Goal: Navigation & Orientation: Find specific page/section

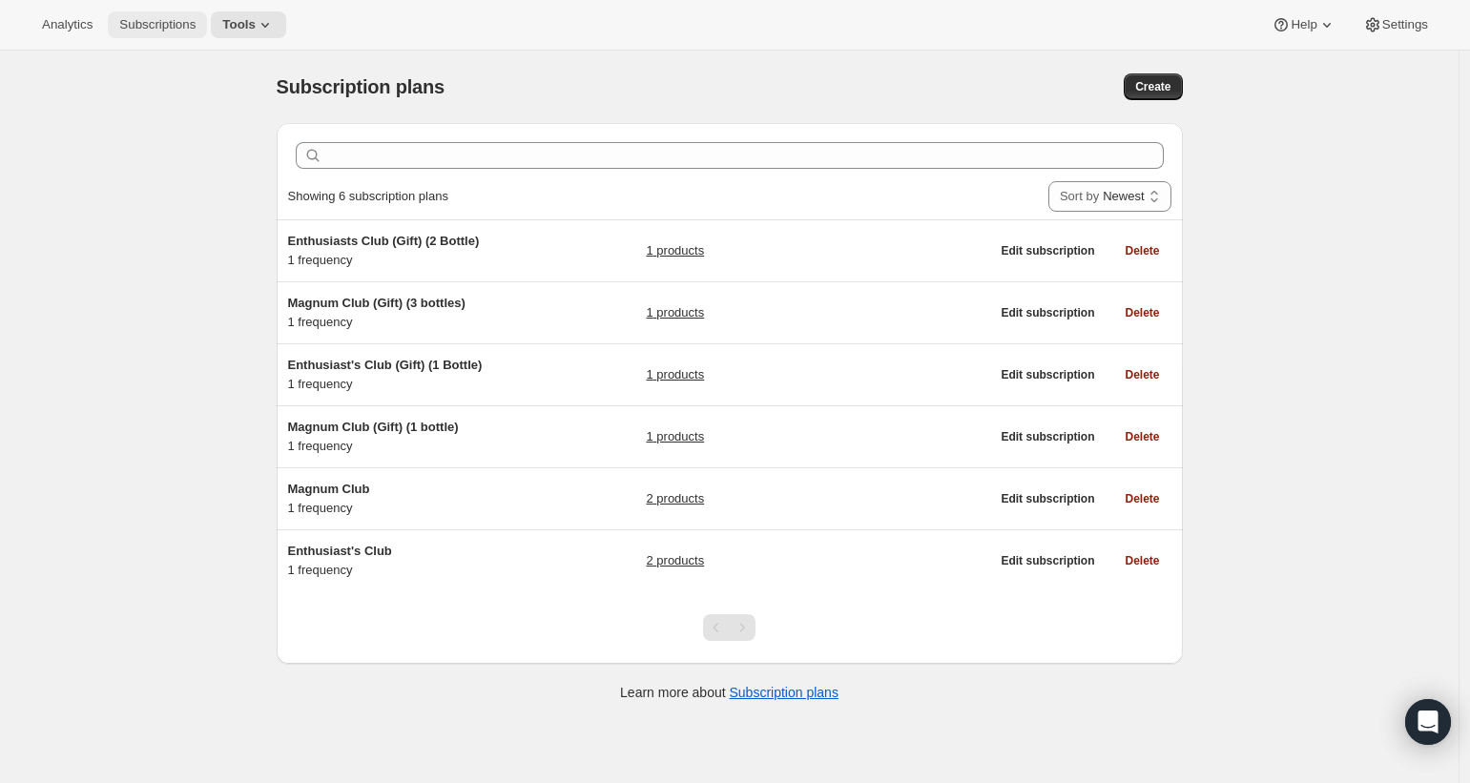
click at [140, 28] on span "Subscriptions" at bounding box center [157, 24] width 76 height 15
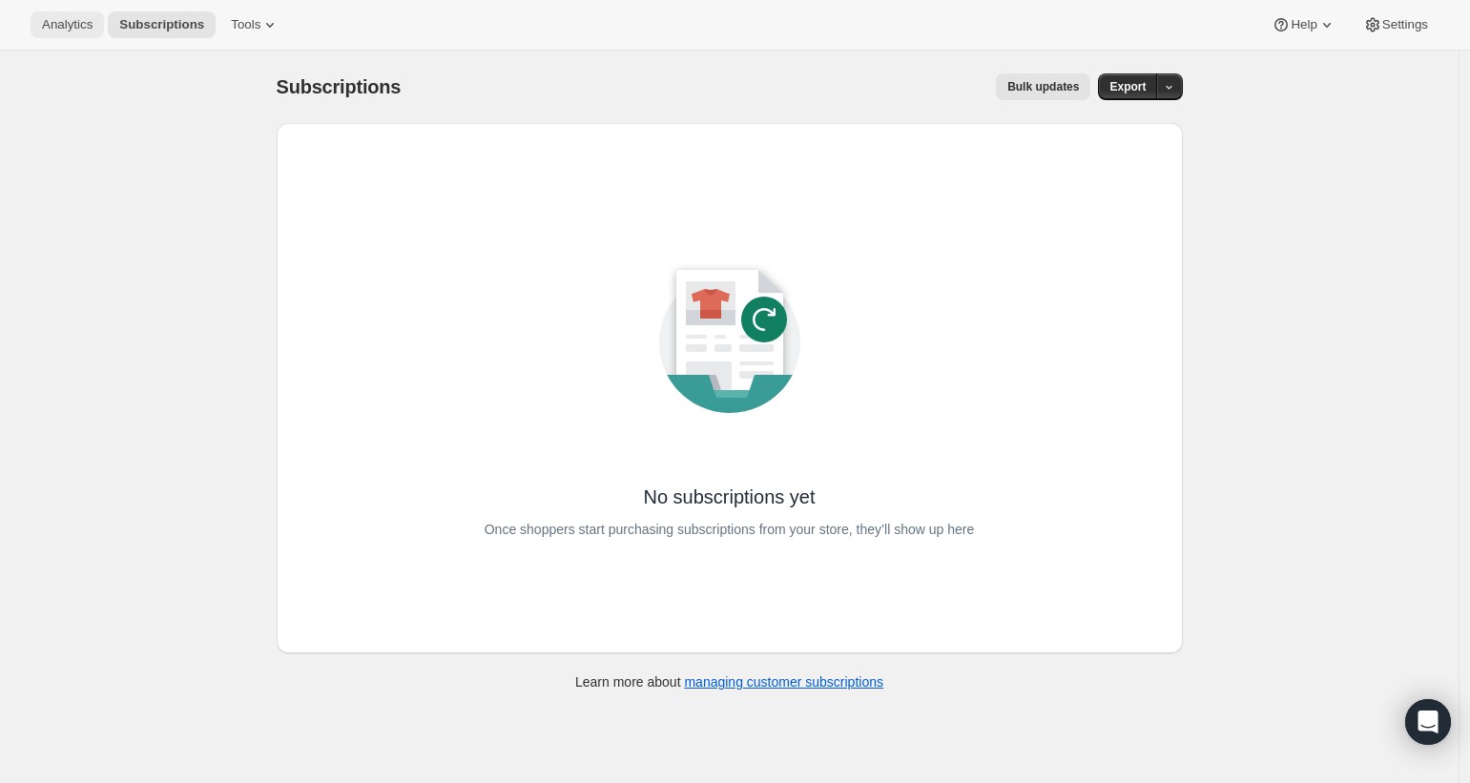
click at [71, 30] on span "Analytics" at bounding box center [67, 24] width 51 height 15
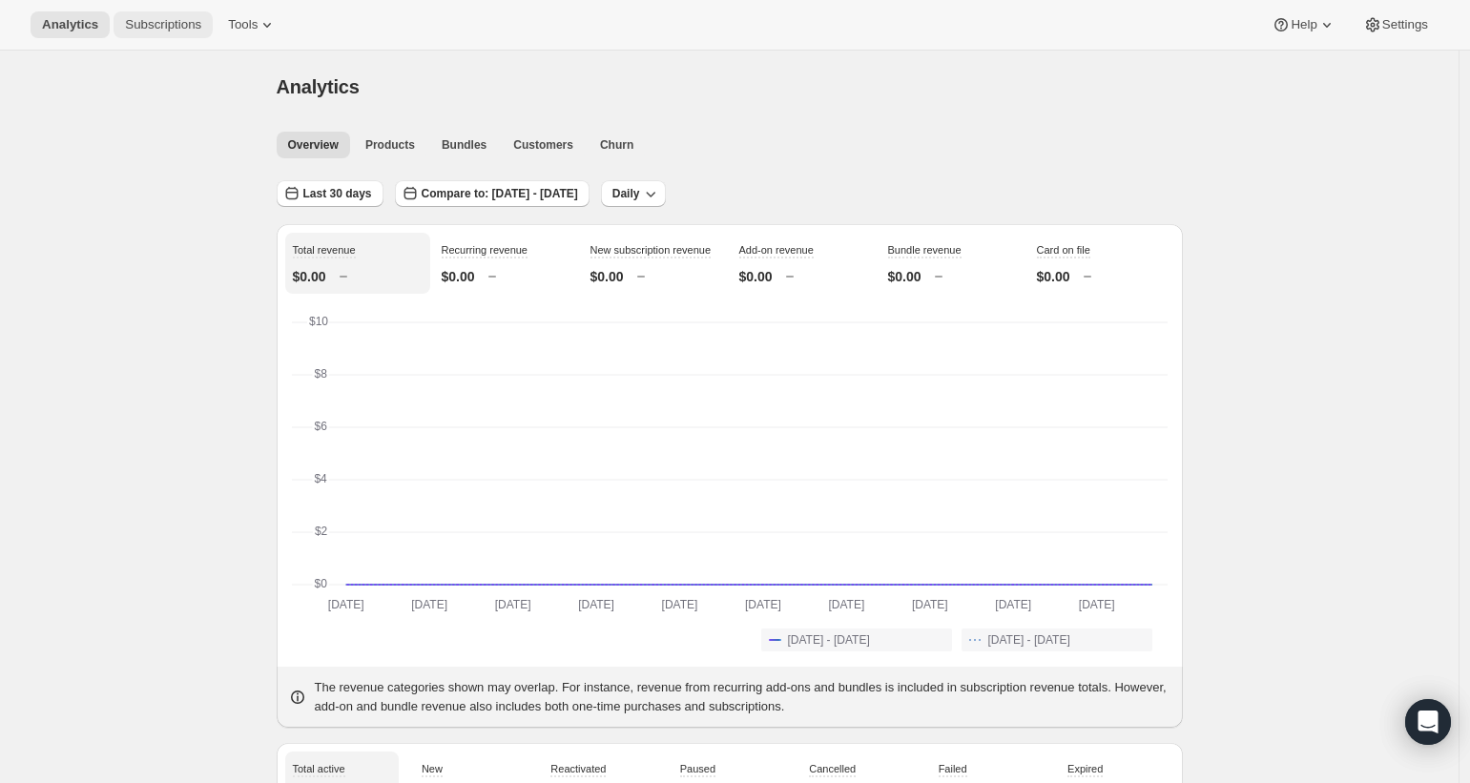
click at [177, 27] on span "Subscriptions" at bounding box center [163, 24] width 76 height 15
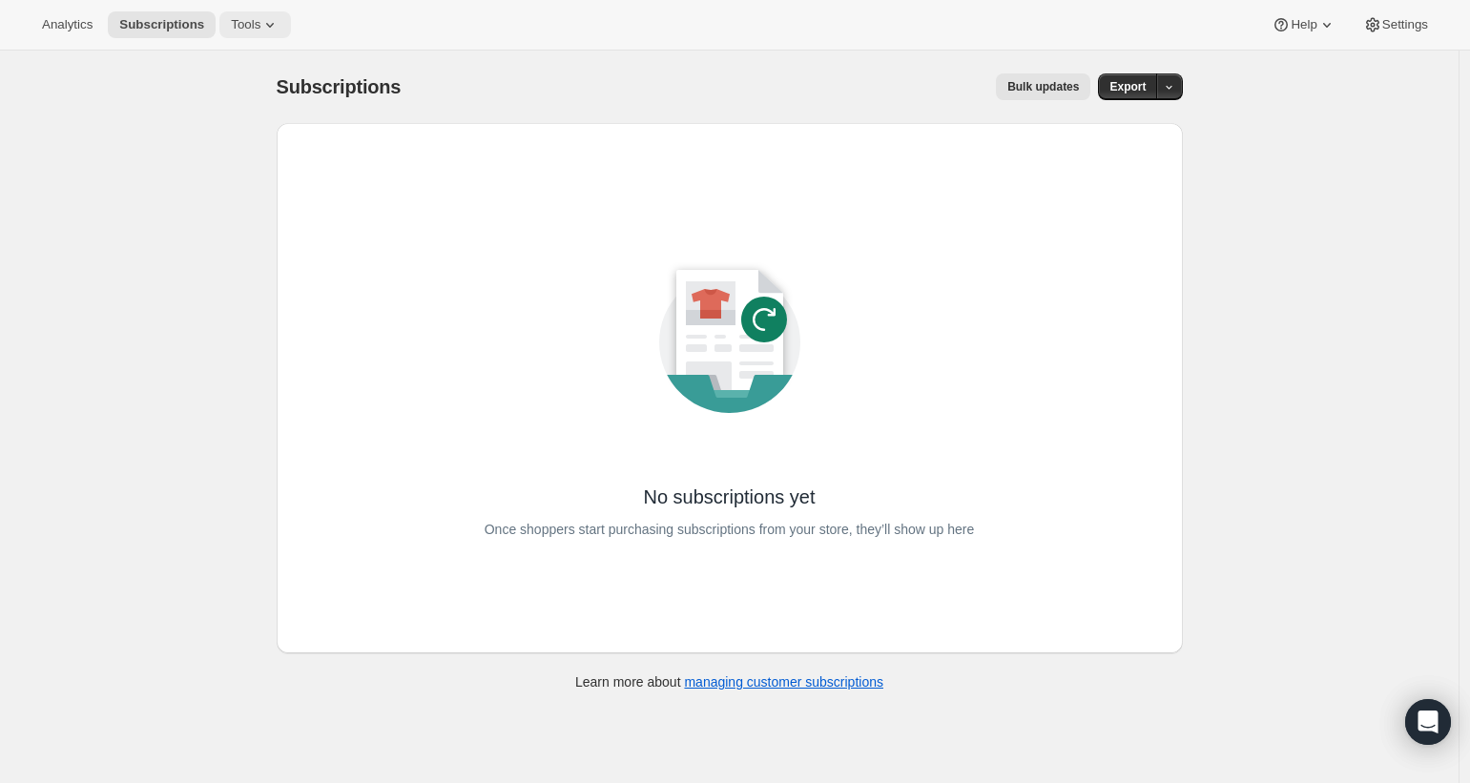
click at [258, 22] on span "Tools" at bounding box center [246, 24] width 30 height 15
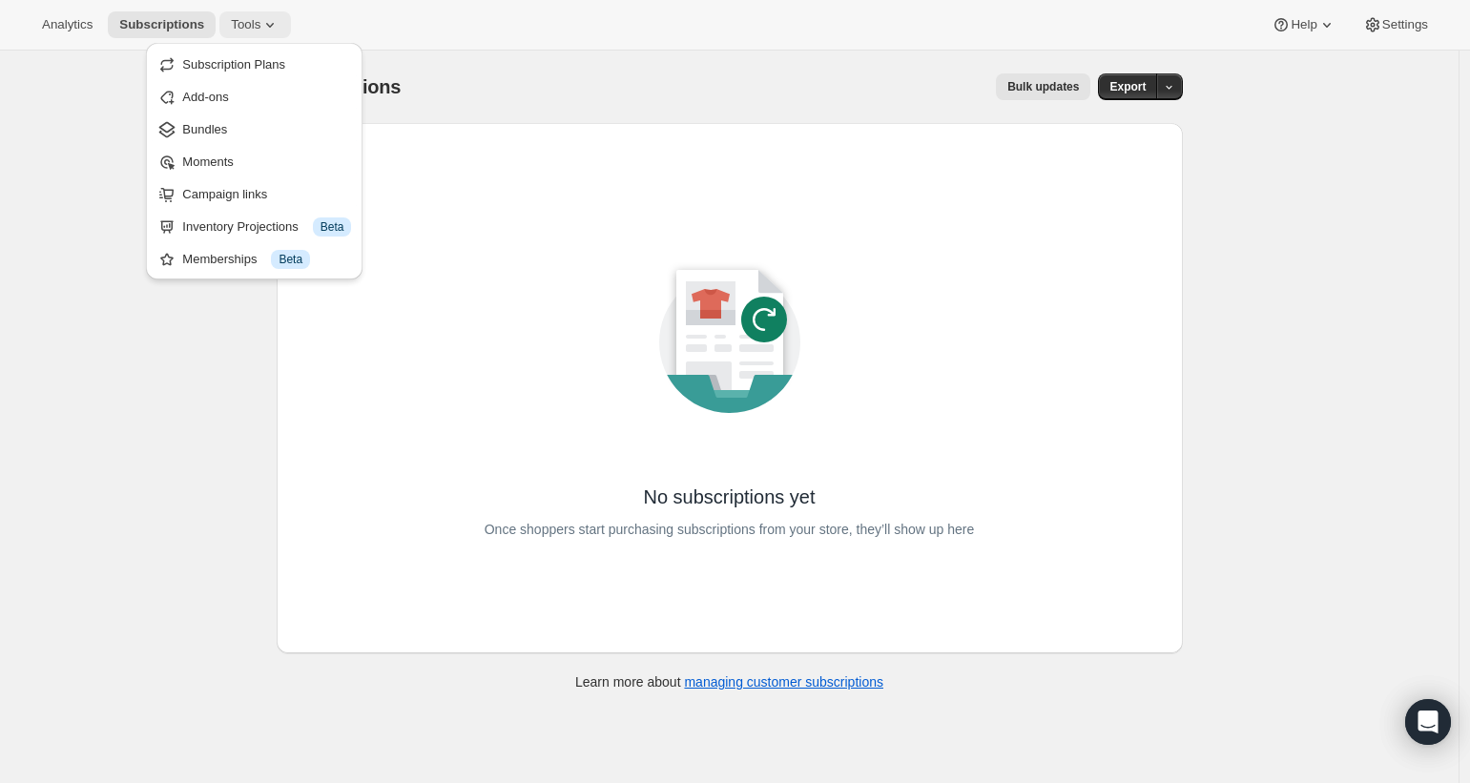
click at [272, 24] on icon at bounding box center [270, 25] width 8 height 5
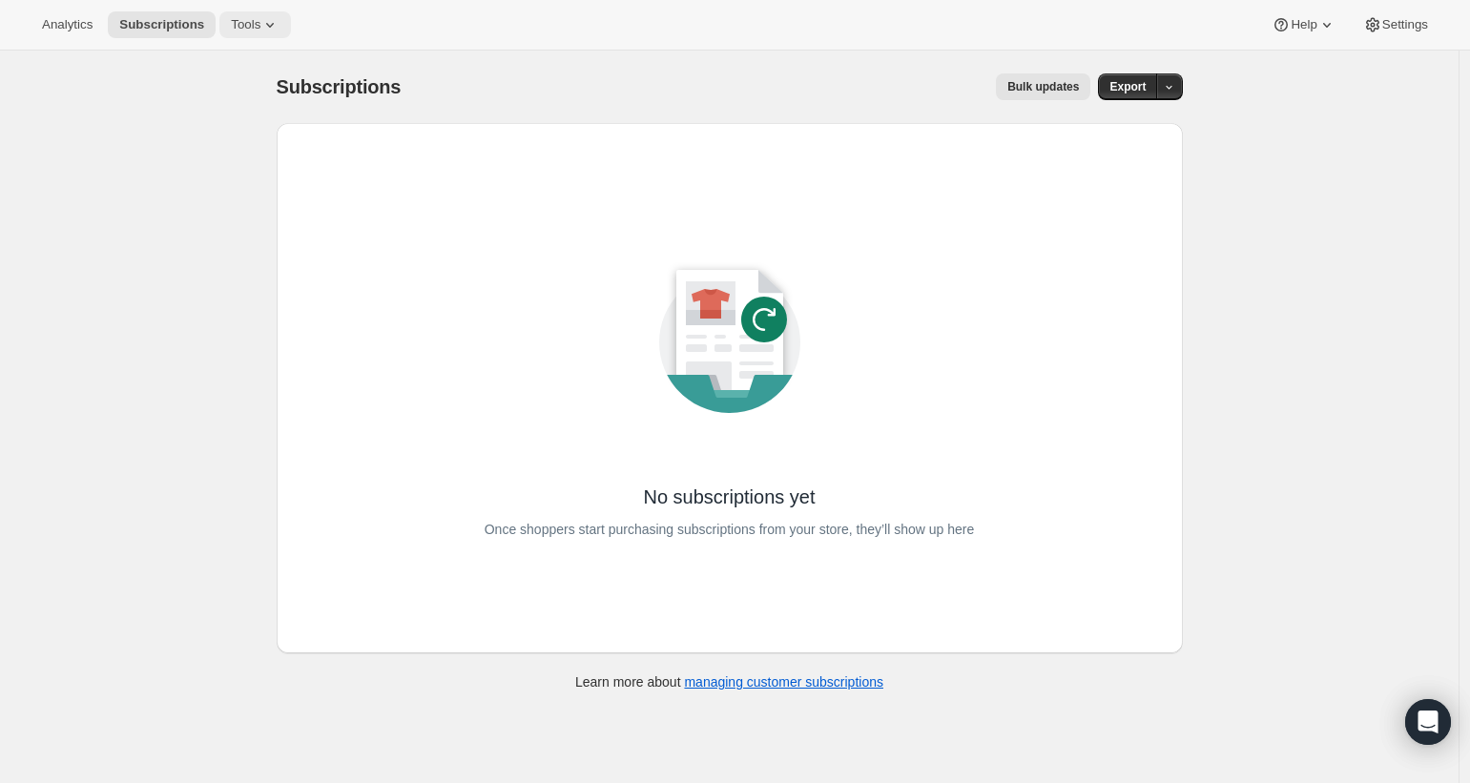
click at [256, 28] on span "Tools" at bounding box center [246, 24] width 30 height 15
